Goal: Transaction & Acquisition: Download file/media

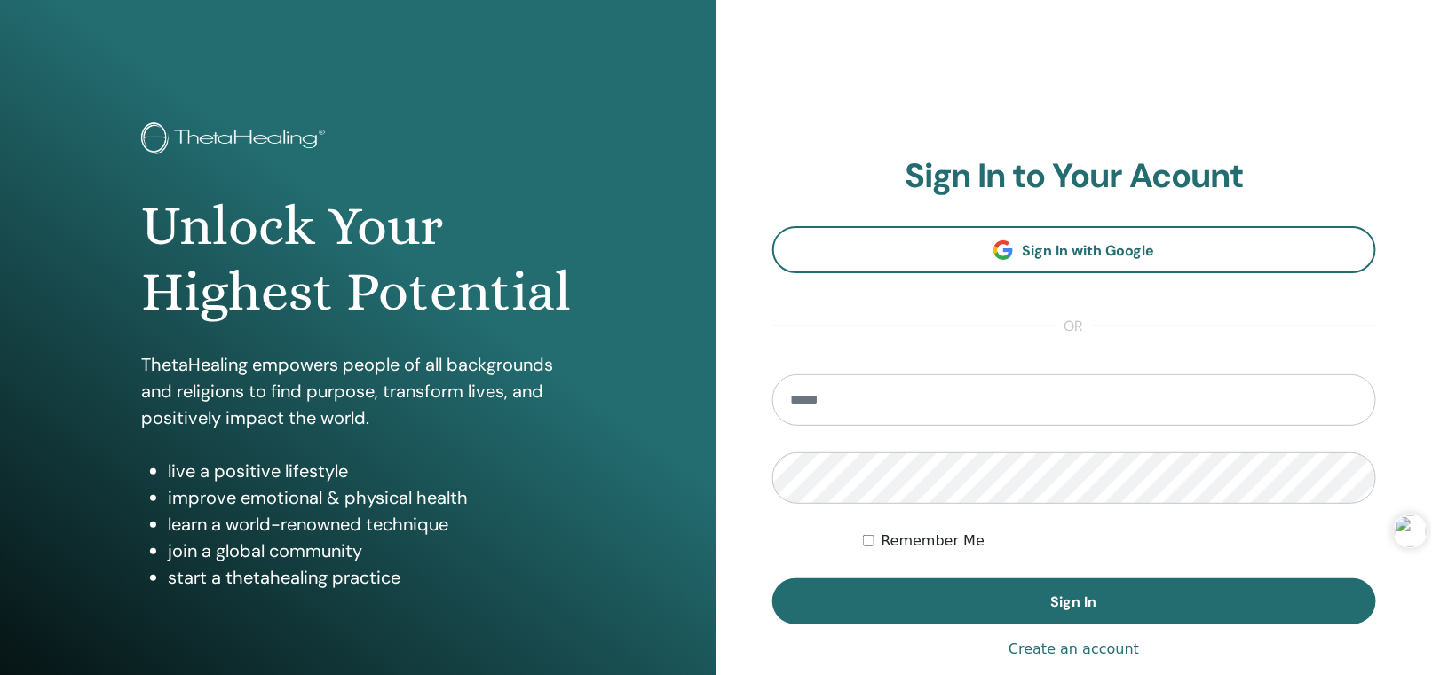
type input "**********"
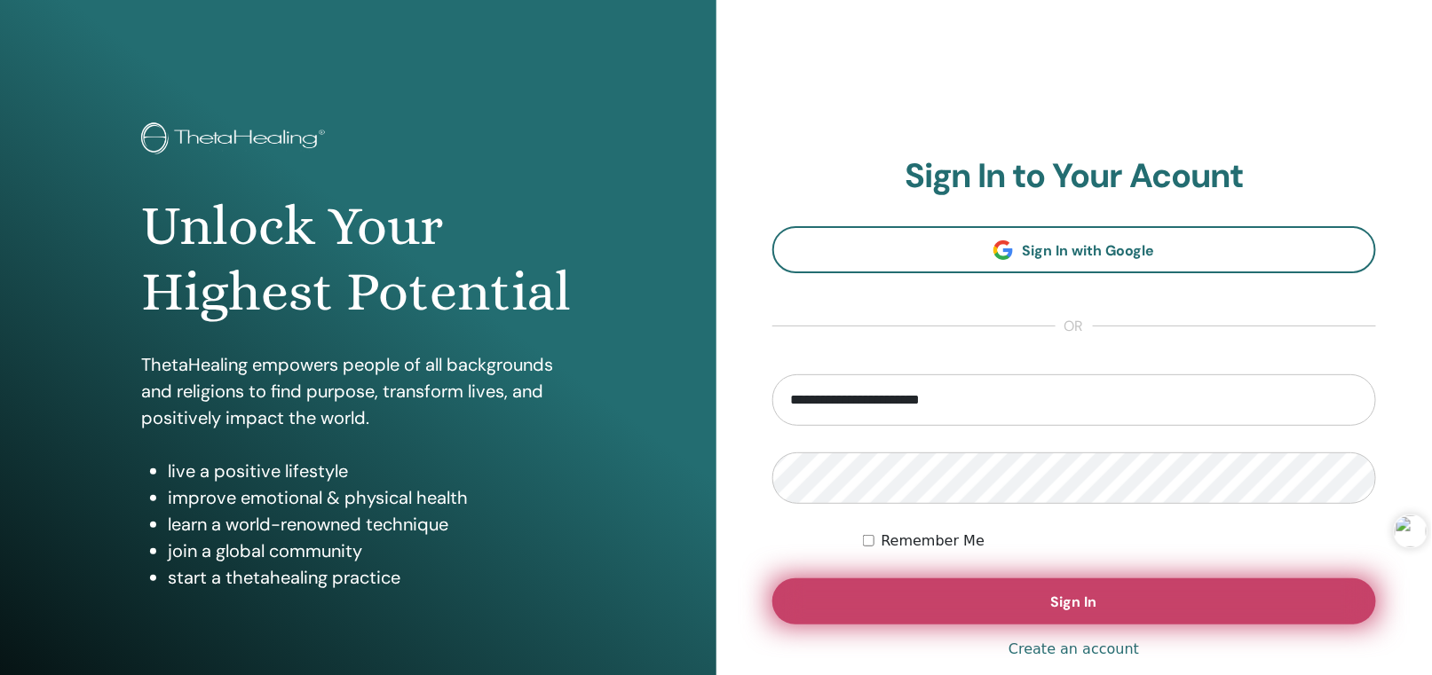
click at [1043, 592] on button "Sign In" at bounding box center [1074, 602] width 604 height 46
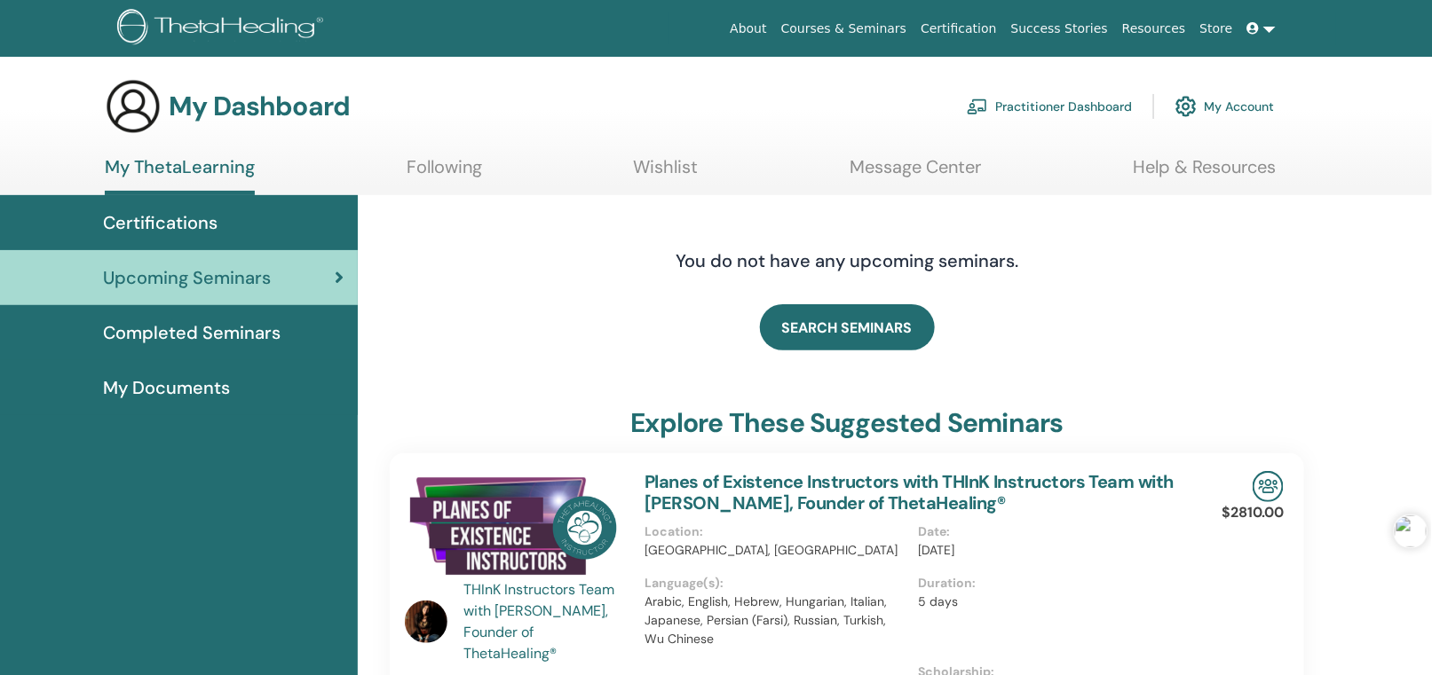
click at [259, 336] on span "Completed Seminars" at bounding box center [192, 333] width 178 height 27
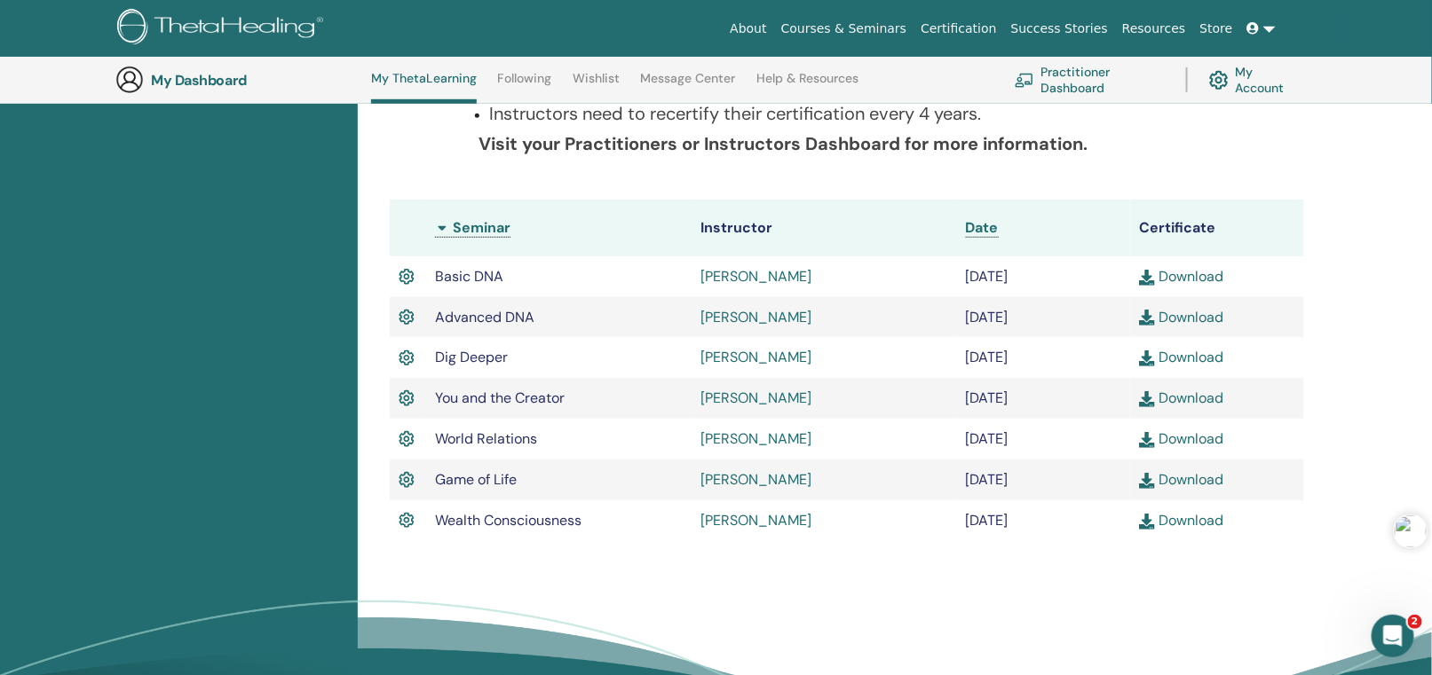
scroll to position [400, 0]
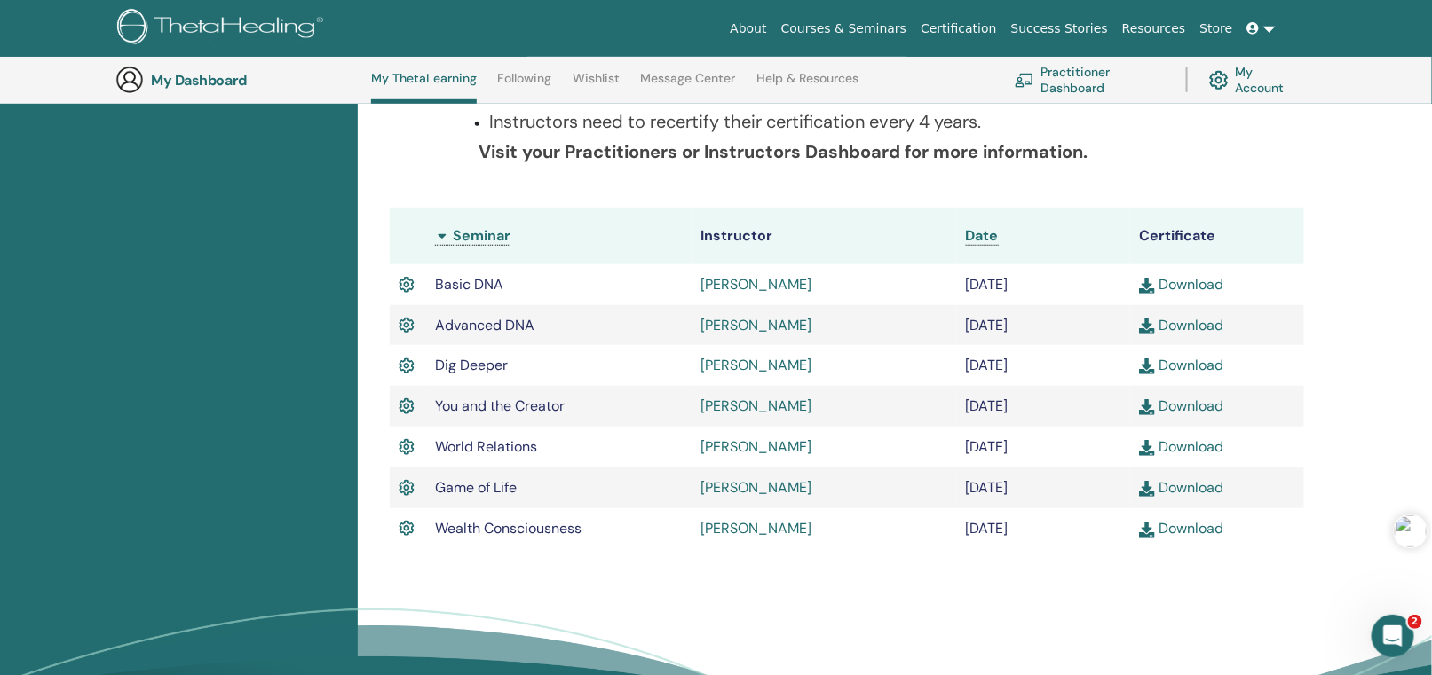
click at [1184, 275] on link "Download" at bounding box center [1181, 284] width 84 height 19
click at [1172, 321] on link "Download" at bounding box center [1181, 325] width 84 height 19
click at [1168, 359] on link "Download" at bounding box center [1181, 365] width 84 height 19
click at [1177, 402] on link "Download" at bounding box center [1181, 406] width 84 height 19
click at [1183, 443] on link "Download" at bounding box center [1181, 447] width 84 height 19
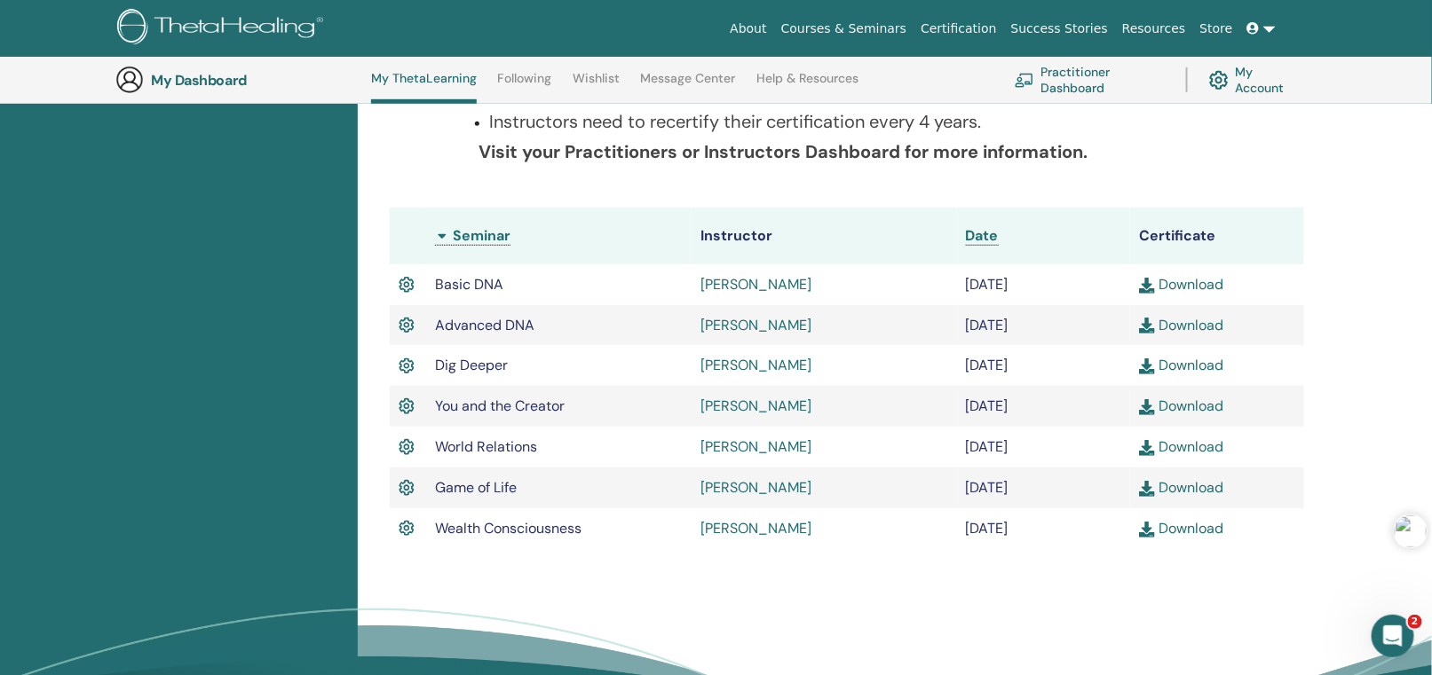
click at [1186, 482] on link "Download" at bounding box center [1181, 487] width 84 height 19
click at [1189, 530] on link "Download" at bounding box center [1181, 528] width 84 height 19
